Goal: Task Accomplishment & Management: Manage account settings

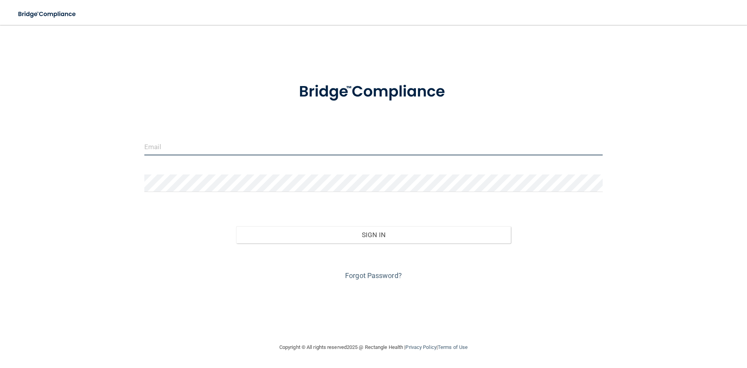
click at [219, 148] on input "email" at bounding box center [373, 147] width 459 height 18
click at [644, 276] on div "Invalid email/password. You don't have permission to access that page. Sign In …" at bounding box center [374, 184] width 716 height 302
click at [185, 153] on input "email" at bounding box center [373, 147] width 459 height 18
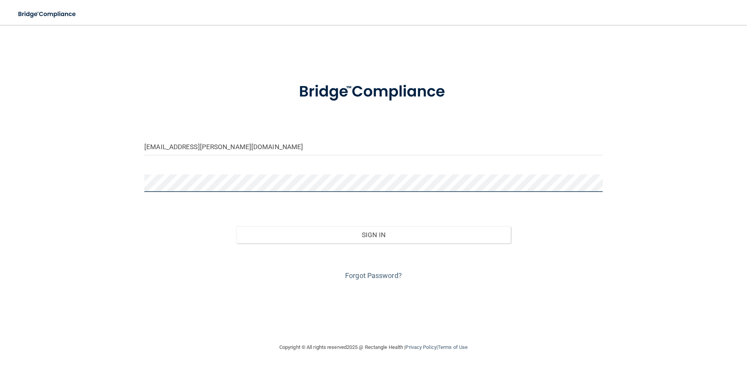
click at [236, 226] on button "Sign In" at bounding box center [373, 234] width 275 height 17
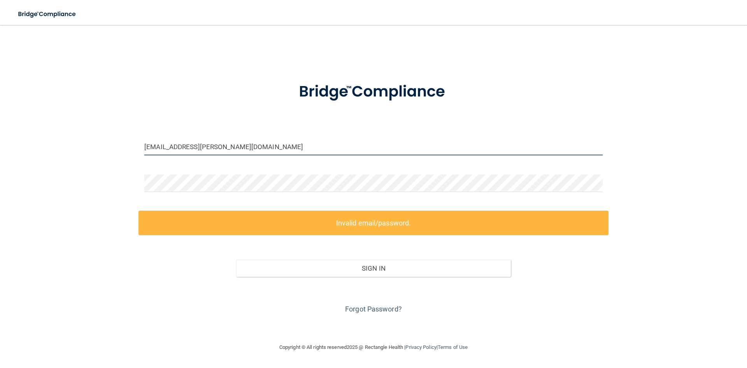
click at [209, 146] on input "[EMAIL_ADDRESS][PERSON_NAME][DOMAIN_NAME]" at bounding box center [373, 147] width 459 height 18
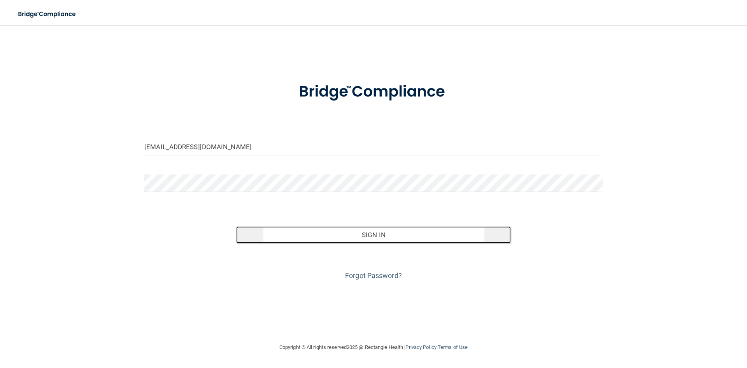
click at [352, 237] on button "Sign In" at bounding box center [373, 234] width 275 height 17
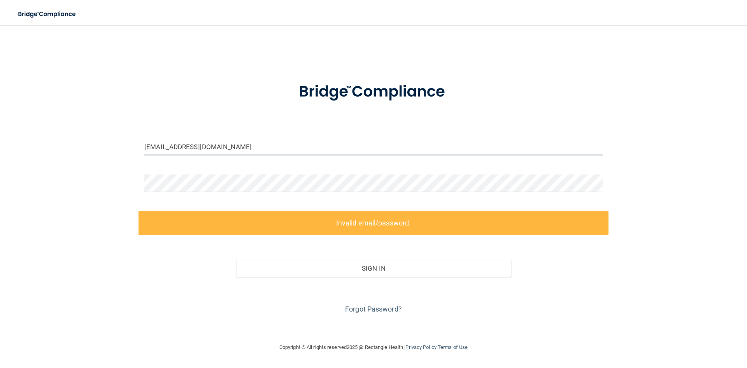
click at [176, 149] on input "[EMAIL_ADDRESS][DOMAIN_NAME]" at bounding box center [373, 147] width 459 height 18
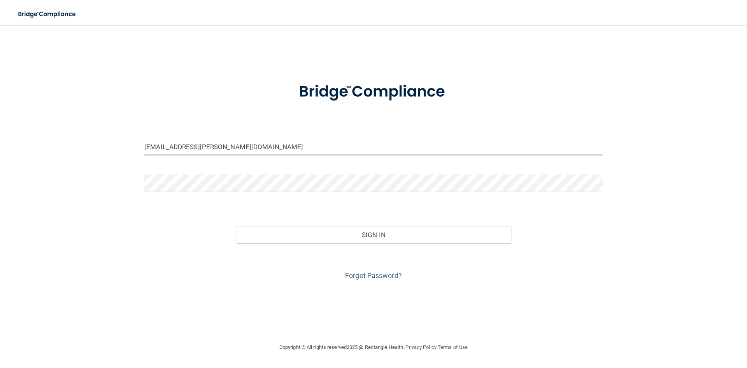
type input "[EMAIL_ADDRESS][PERSON_NAME][DOMAIN_NAME]"
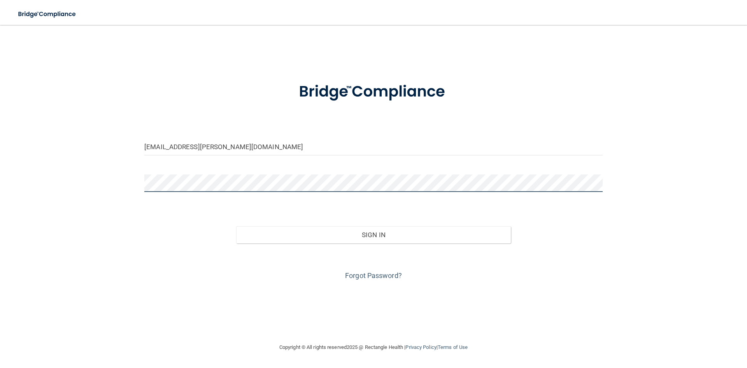
click at [54, 180] on div "BRITTANY.raehsler@CAMPSMILE.COM Invalid email/password. You don't have permissi…" at bounding box center [374, 184] width 716 height 302
click at [236, 226] on button "Sign In" at bounding box center [373, 234] width 275 height 17
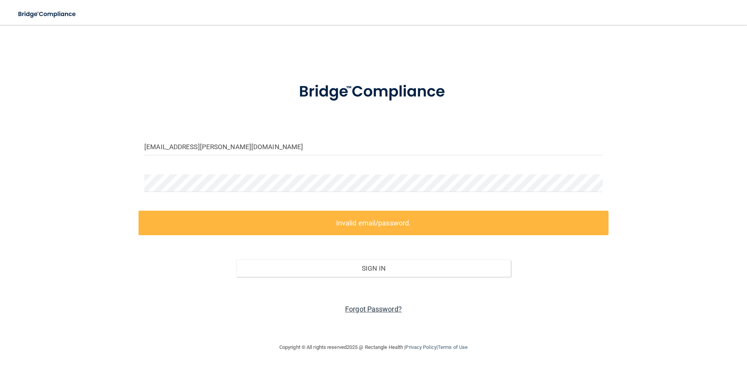
click at [367, 309] on link "Forgot Password?" at bounding box center [373, 309] width 57 height 8
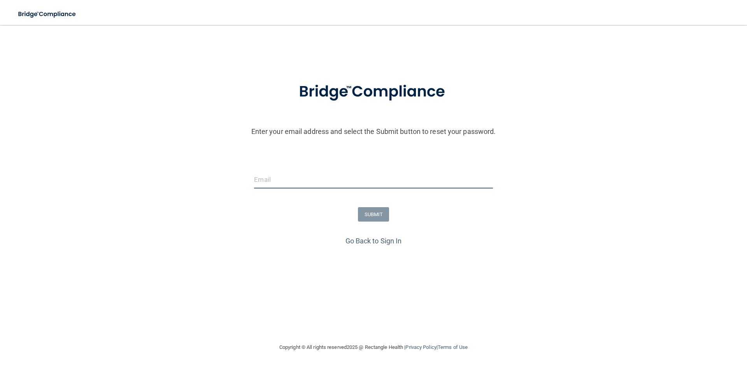
click at [348, 182] on input "email" at bounding box center [373, 180] width 239 height 18
type input "[EMAIL_ADDRESS][PERSON_NAME][DOMAIN_NAME]"
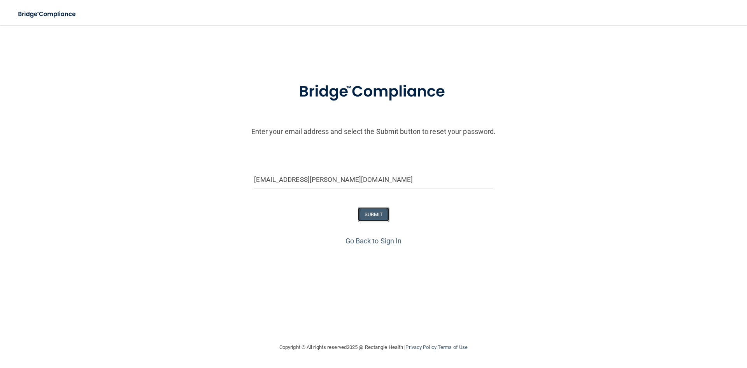
click at [375, 214] on button "SUBMIT" at bounding box center [374, 214] width 32 height 14
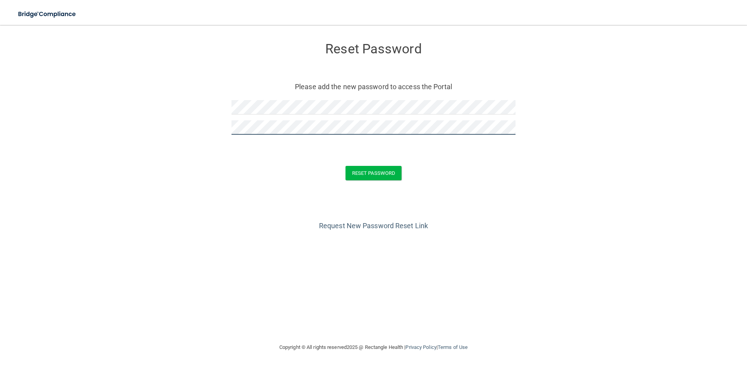
click at [346, 166] on button "Reset Password" at bounding box center [374, 173] width 56 height 14
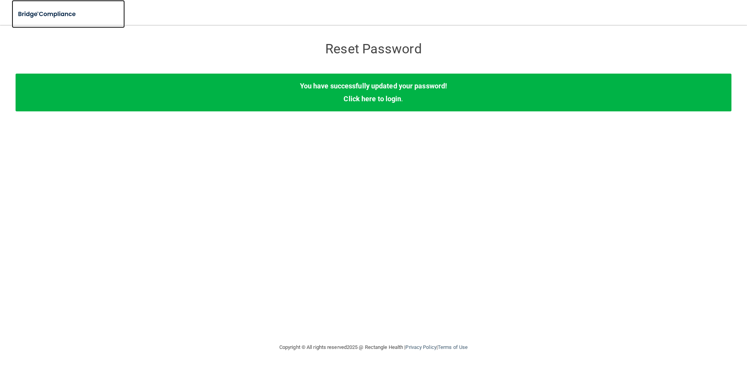
click at [42, 13] on img at bounding box center [48, 14] width 72 height 16
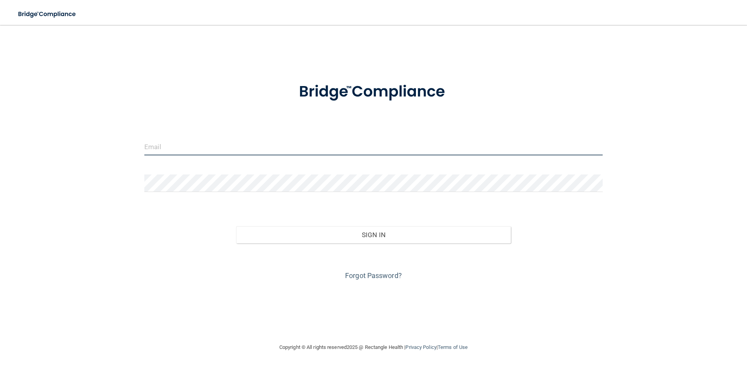
drag, startPoint x: 247, startPoint y: 148, endPoint x: 243, endPoint y: 145, distance: 5.2
click at [246, 149] on input "email" at bounding box center [373, 147] width 459 height 18
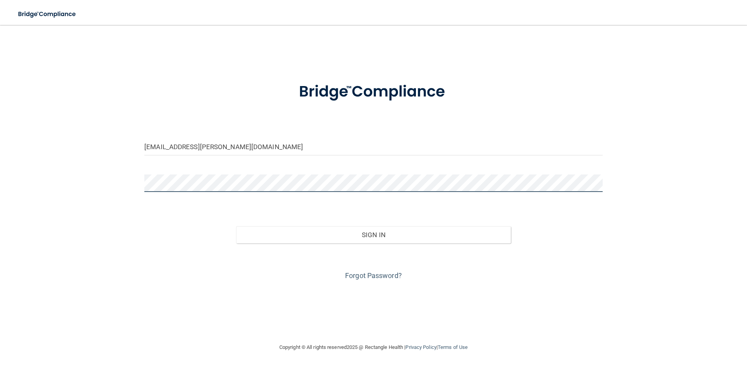
click at [236, 226] on button "Sign In" at bounding box center [373, 234] width 275 height 17
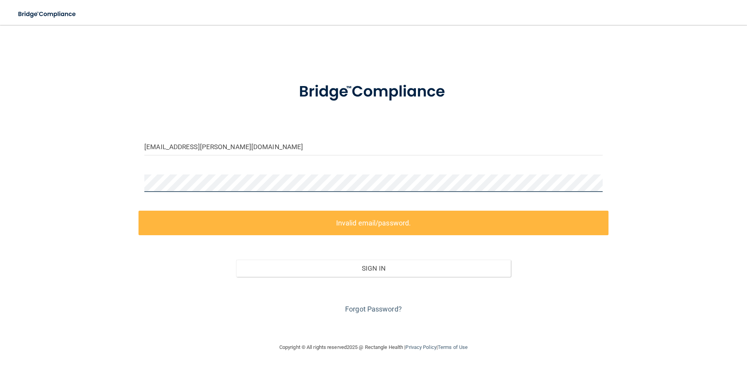
click at [112, 183] on div "[EMAIL_ADDRESS][PERSON_NAME][DOMAIN_NAME] Invalid email/password. You don't hav…" at bounding box center [374, 184] width 716 height 302
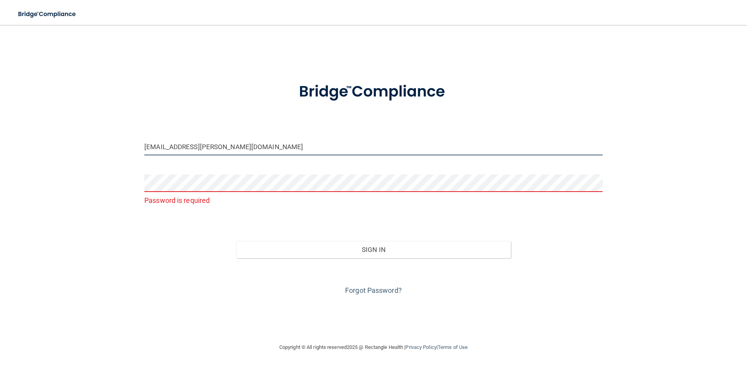
drag, startPoint x: 209, startPoint y: 147, endPoint x: 174, endPoint y: 150, distance: 34.4
click at [174, 150] on input "[EMAIL_ADDRESS][PERSON_NAME][DOMAIN_NAME]" at bounding box center [373, 147] width 459 height 18
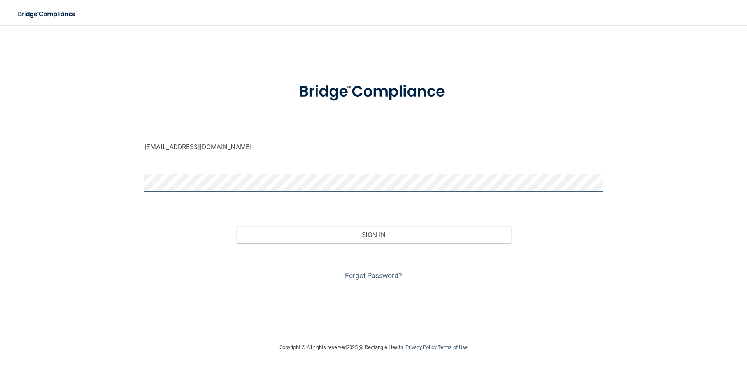
click at [236, 226] on button "Sign In" at bounding box center [373, 234] width 275 height 17
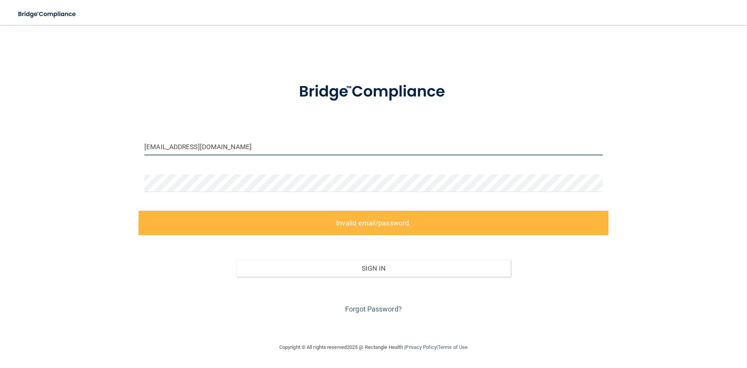
click at [175, 143] on input "[EMAIL_ADDRESS][DOMAIN_NAME]" at bounding box center [373, 147] width 459 height 18
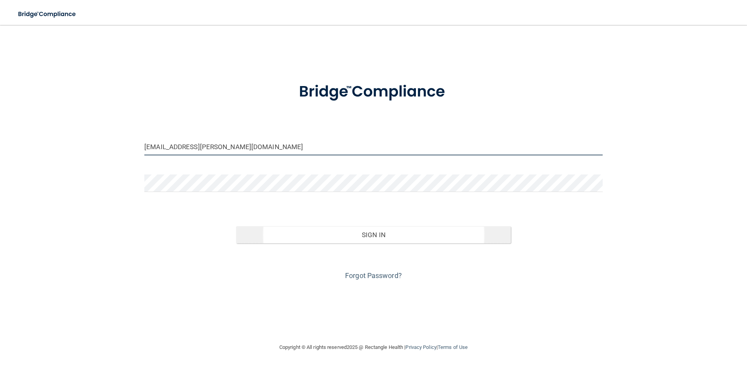
type input "[EMAIL_ADDRESS][PERSON_NAME][DOMAIN_NAME]"
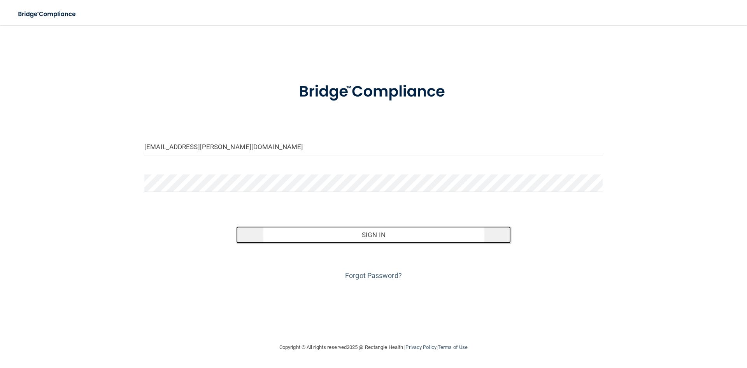
click at [358, 234] on button "Sign In" at bounding box center [373, 234] width 275 height 17
